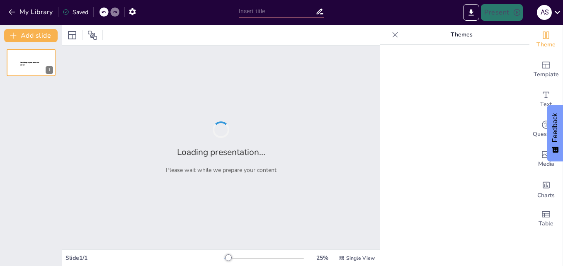
type input "Integración de la Inteligencia Artificial en Sesiones de Aprendizaje"
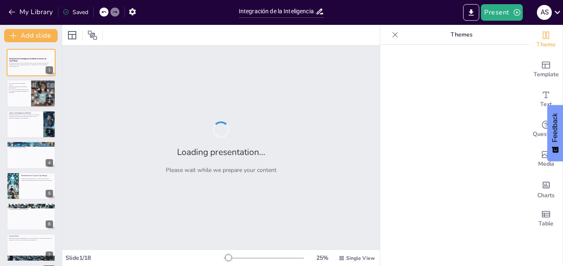
checkbox input "true"
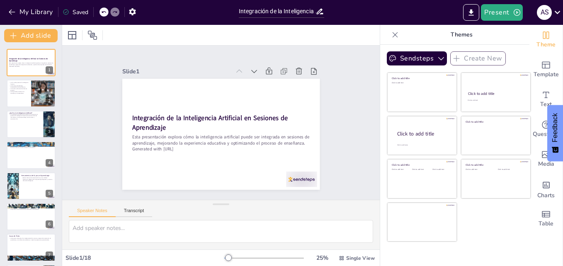
checkbox input "true"
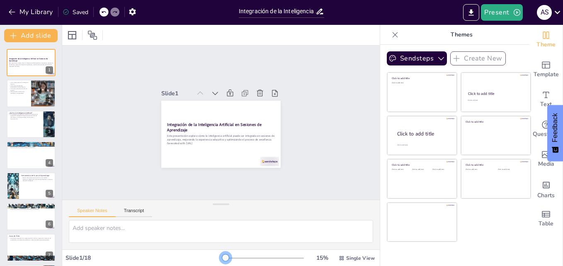
checkbox input "true"
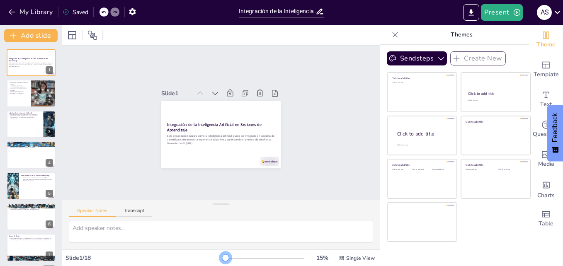
checkbox input "true"
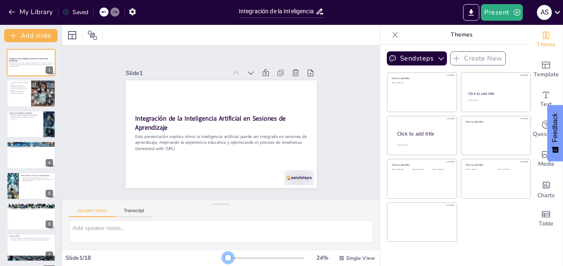
checkbox input "true"
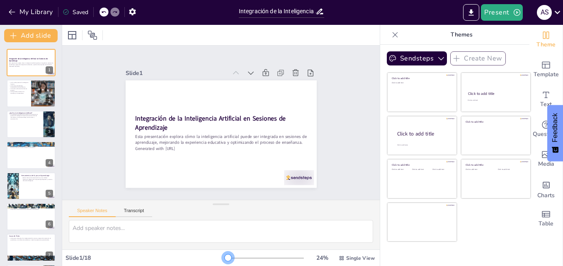
click at [225, 259] on div at bounding box center [228, 257] width 7 height 7
checkbox input "true"
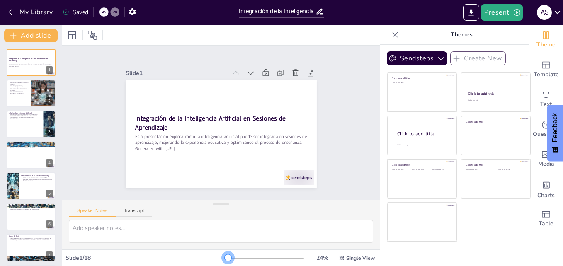
checkbox input "true"
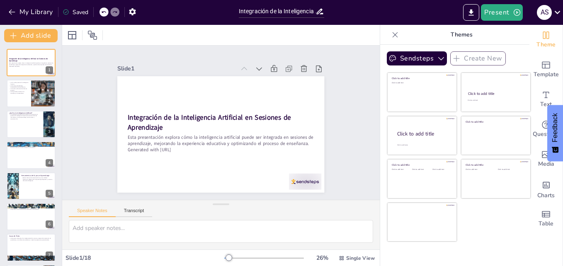
checkbox input "true"
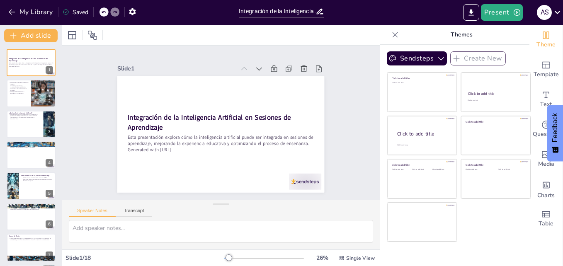
checkbox input "true"
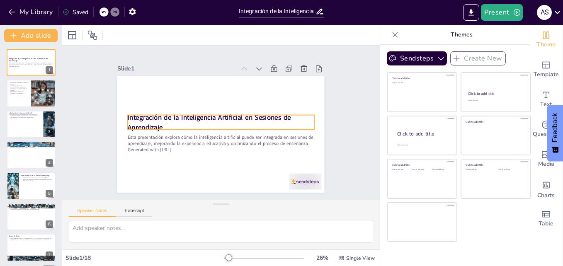
checkbox input "true"
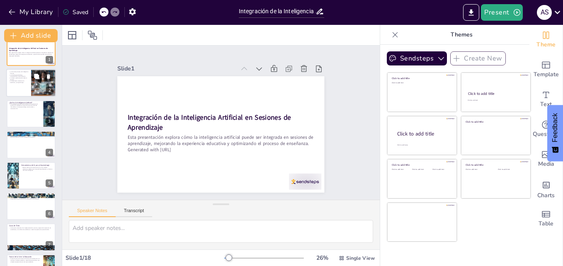
checkbox input "true"
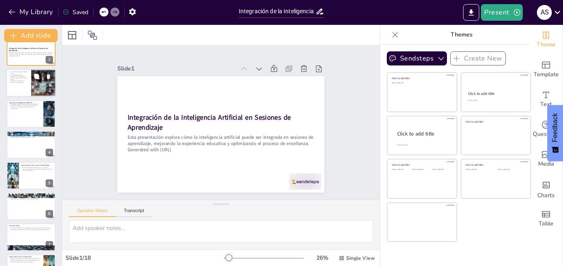
scroll to position [9, 0]
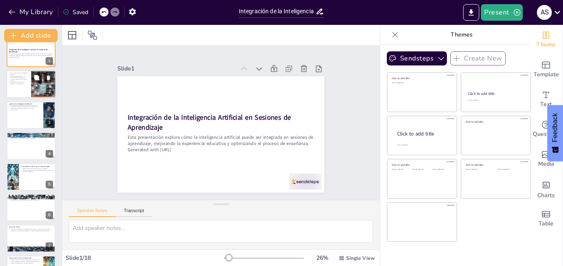
checkbox input "true"
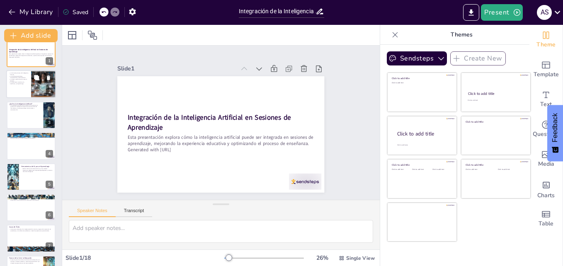
checkbox input "true"
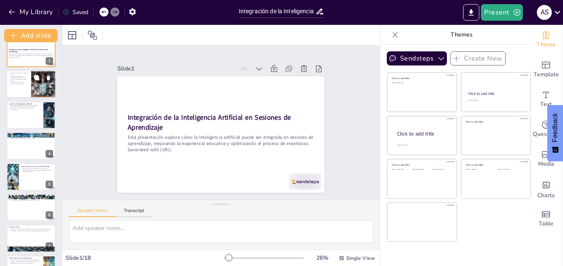
checkbox input "true"
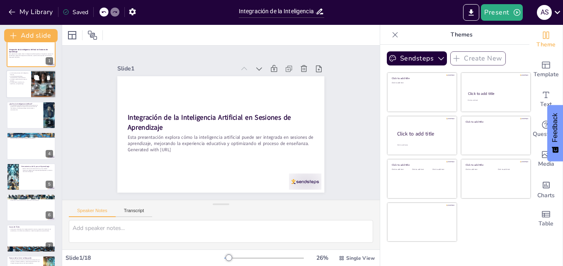
click at [29, 82] on div at bounding box center [31, 84] width 50 height 28
type textarea "La definición de inteligencia artificial es fundamental para entender su aplica…"
checkbox input "true"
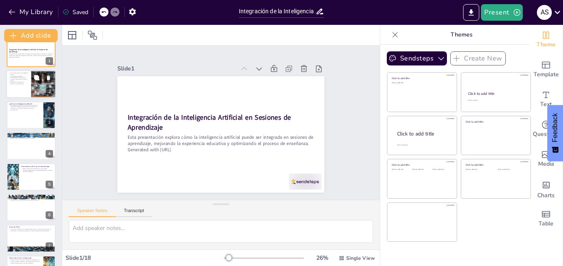
checkbox input "true"
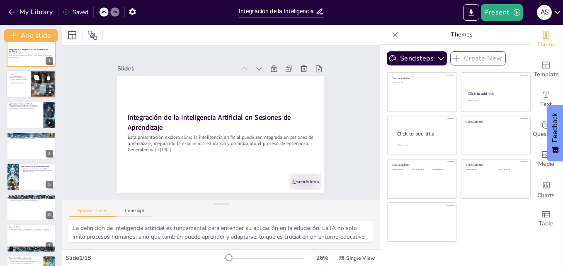
scroll to position [0, 0]
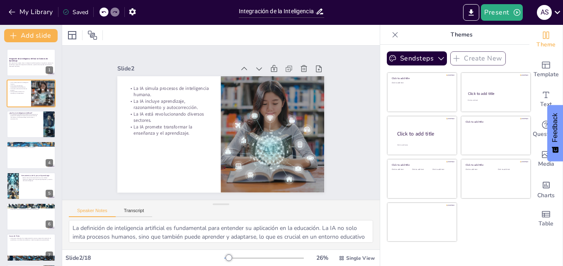
checkbox input "true"
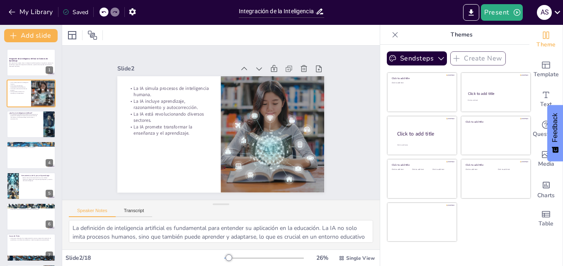
checkbox input "true"
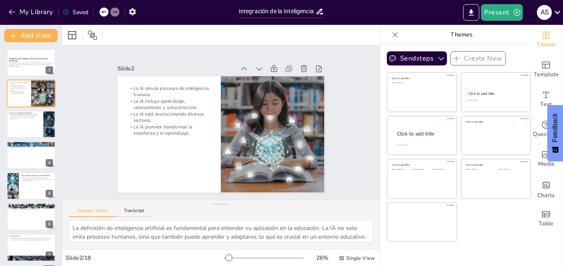
checkbox input "true"
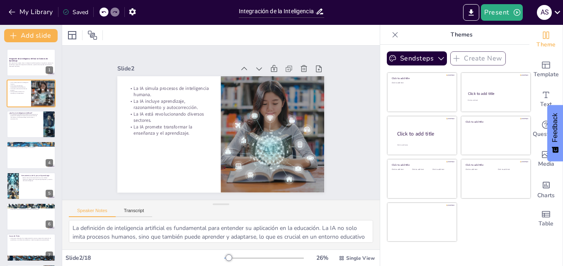
checkbox input "true"
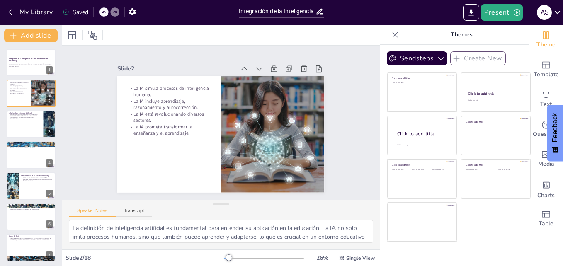
checkbox input "true"
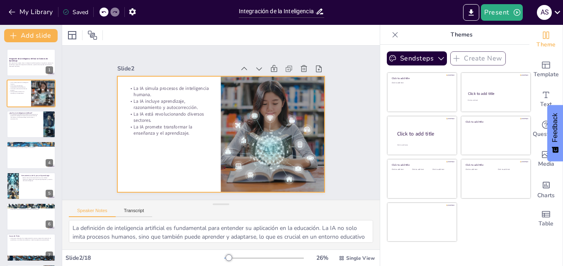
checkbox input "true"
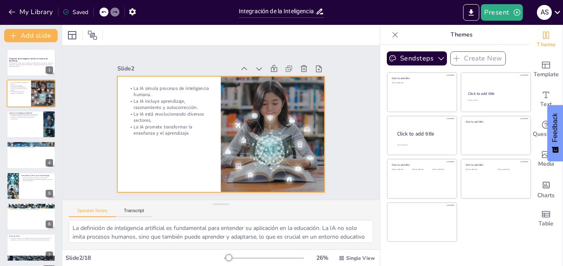
checkbox input "true"
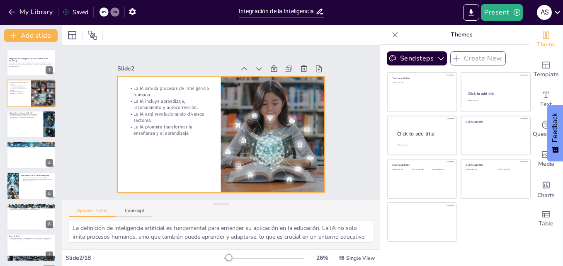
checkbox input "true"
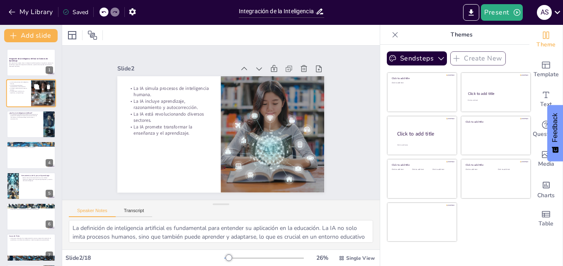
checkbox input "true"
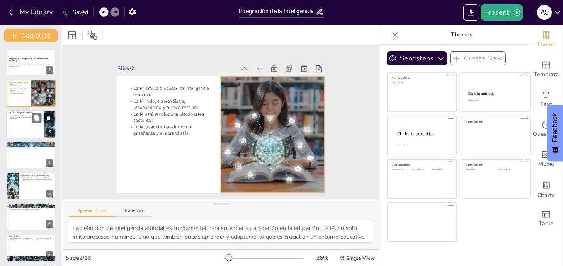
checkbox input "true"
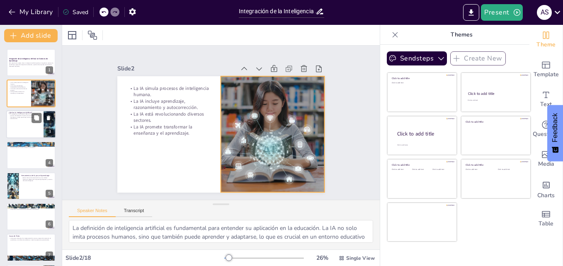
checkbox input "true"
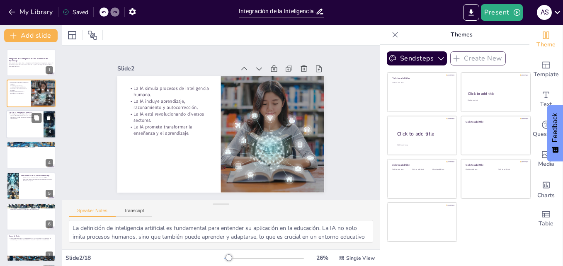
click at [29, 125] on div at bounding box center [31, 124] width 50 height 28
checkbox input "true"
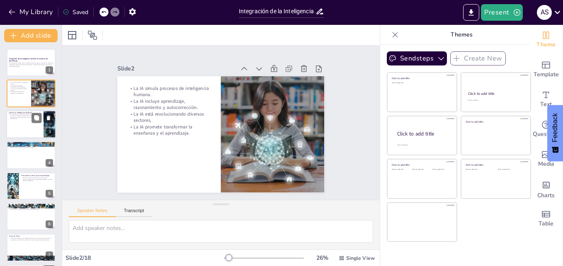
checkbox input "true"
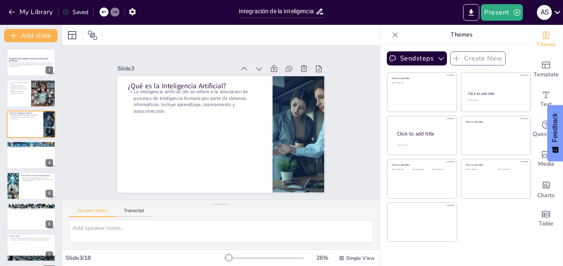
checkbox input "true"
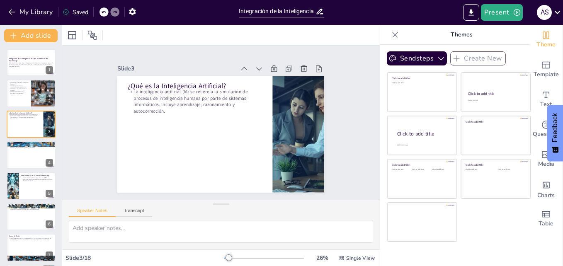
checkbox input "true"
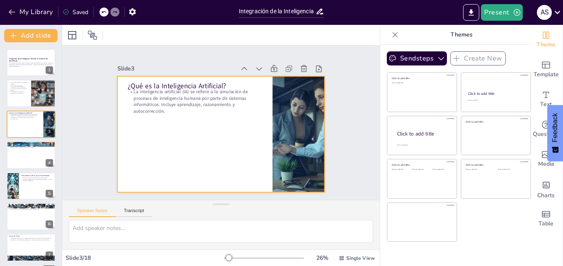
checkbox input "true"
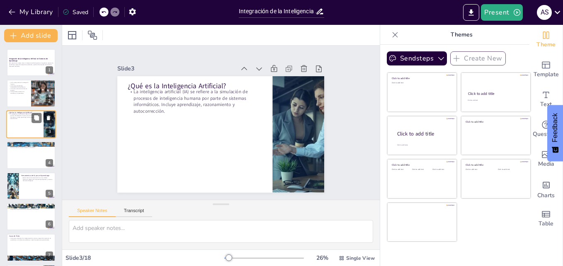
checkbox input "true"
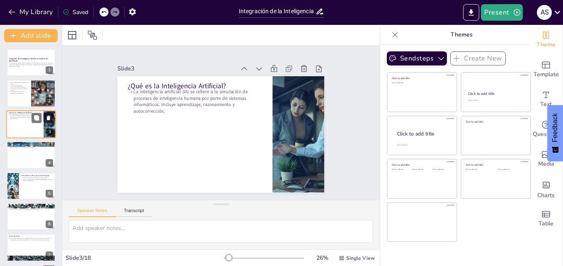
checkbox input "true"
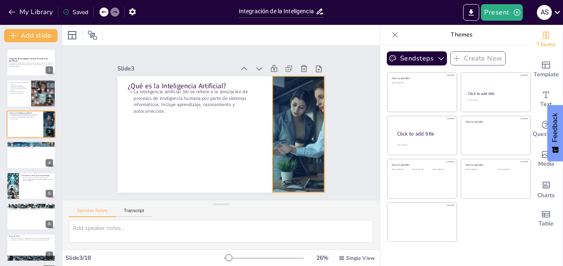
checkbox input "true"
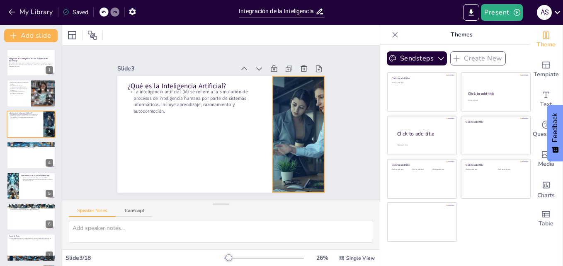
checkbox input "true"
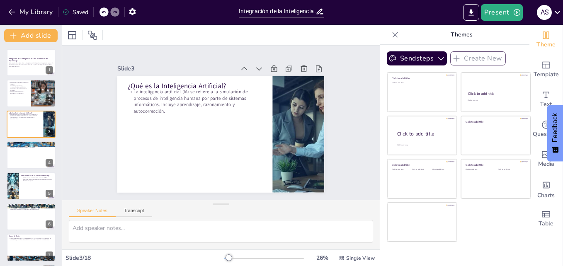
checkbox input "true"
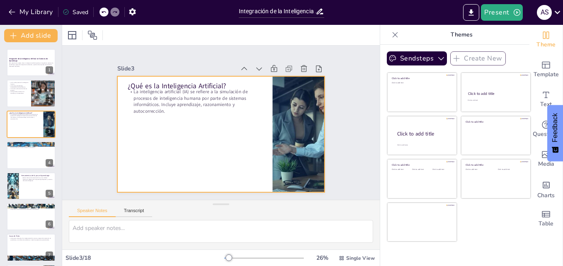
checkbox input "true"
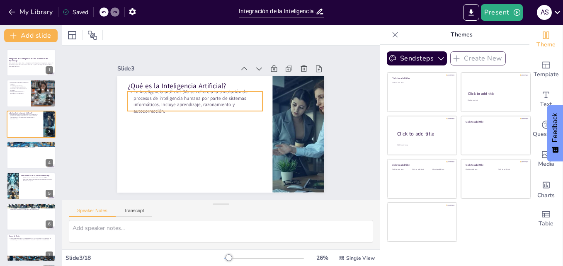
checkbox input "true"
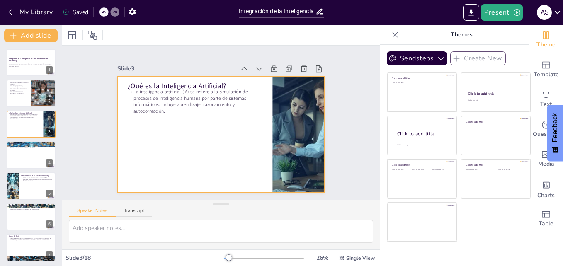
checkbox input "true"
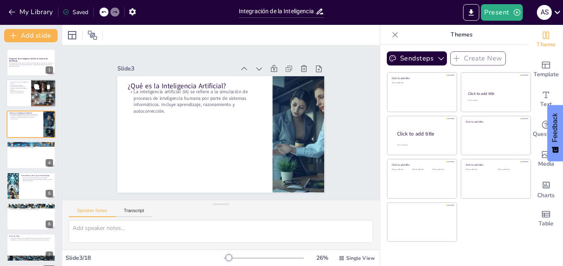
checkbox input "true"
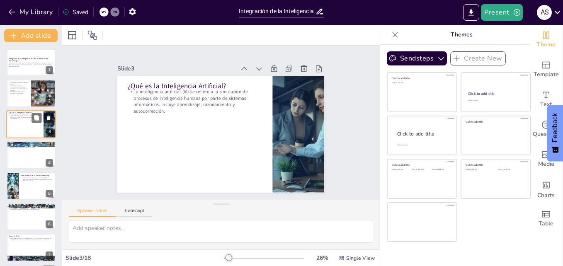
checkbox input "true"
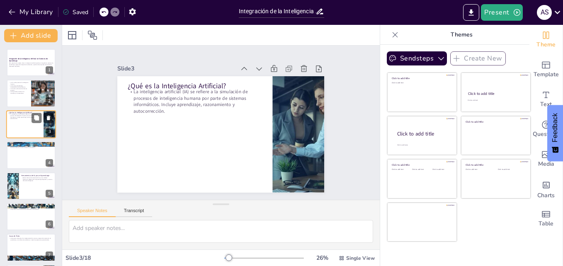
checkbox input "true"
click at [34, 178] on icon at bounding box center [37, 180] width 6 height 6
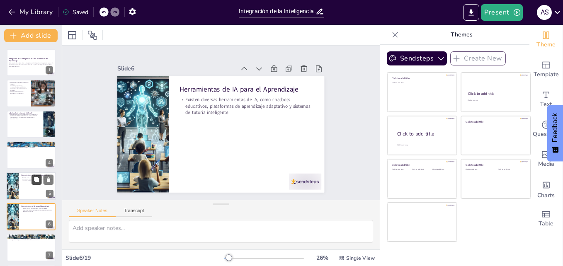
scroll to position [63, 0]
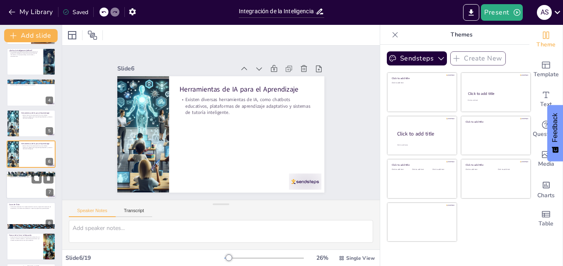
click at [22, 180] on div at bounding box center [31, 185] width 50 height 28
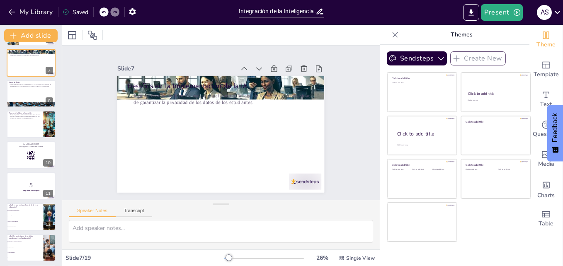
scroll to position [187, 0]
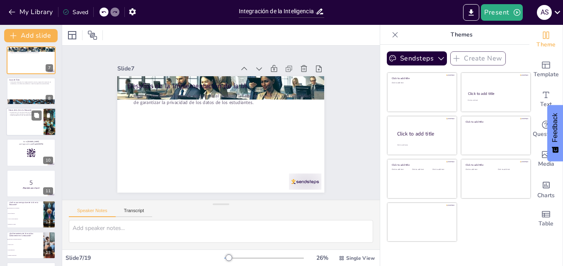
click at [28, 128] on div at bounding box center [31, 122] width 50 height 28
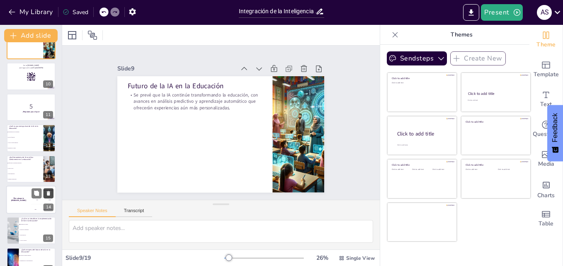
scroll to position [257, 0]
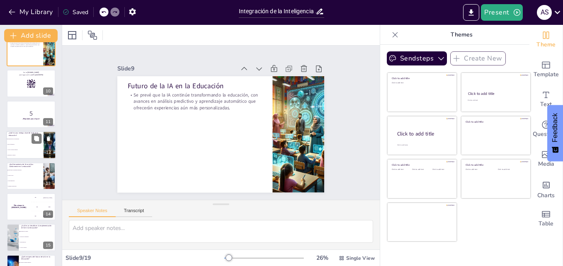
click at [13, 145] on li "Falta de formación" at bounding box center [24, 144] width 37 height 5
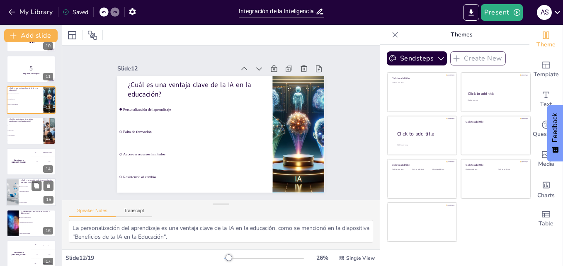
scroll to position [299, 0]
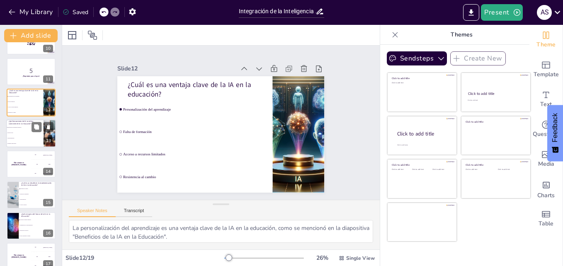
click at [19, 131] on li "Libros de texto" at bounding box center [24, 132] width 37 height 5
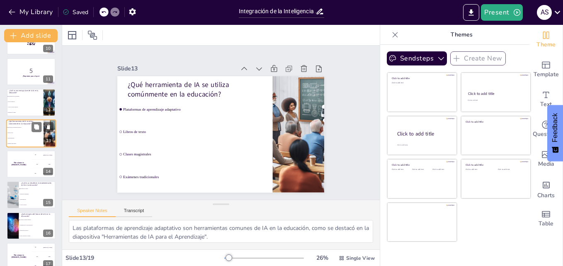
scroll to position [278, 0]
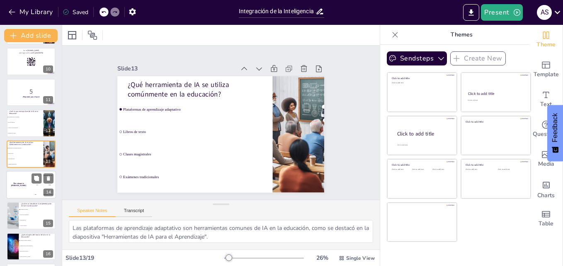
click at [18, 194] on div "The winner is [PERSON_NAME]" at bounding box center [18, 185] width 25 height 28
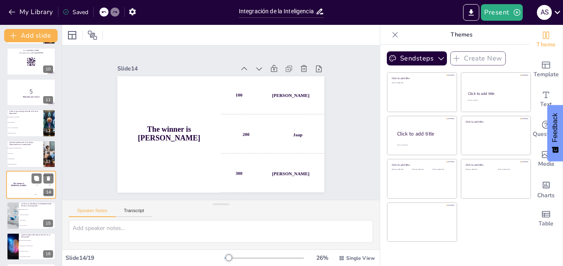
scroll to position [309, 0]
